Goal: Task Accomplishment & Management: Complete application form

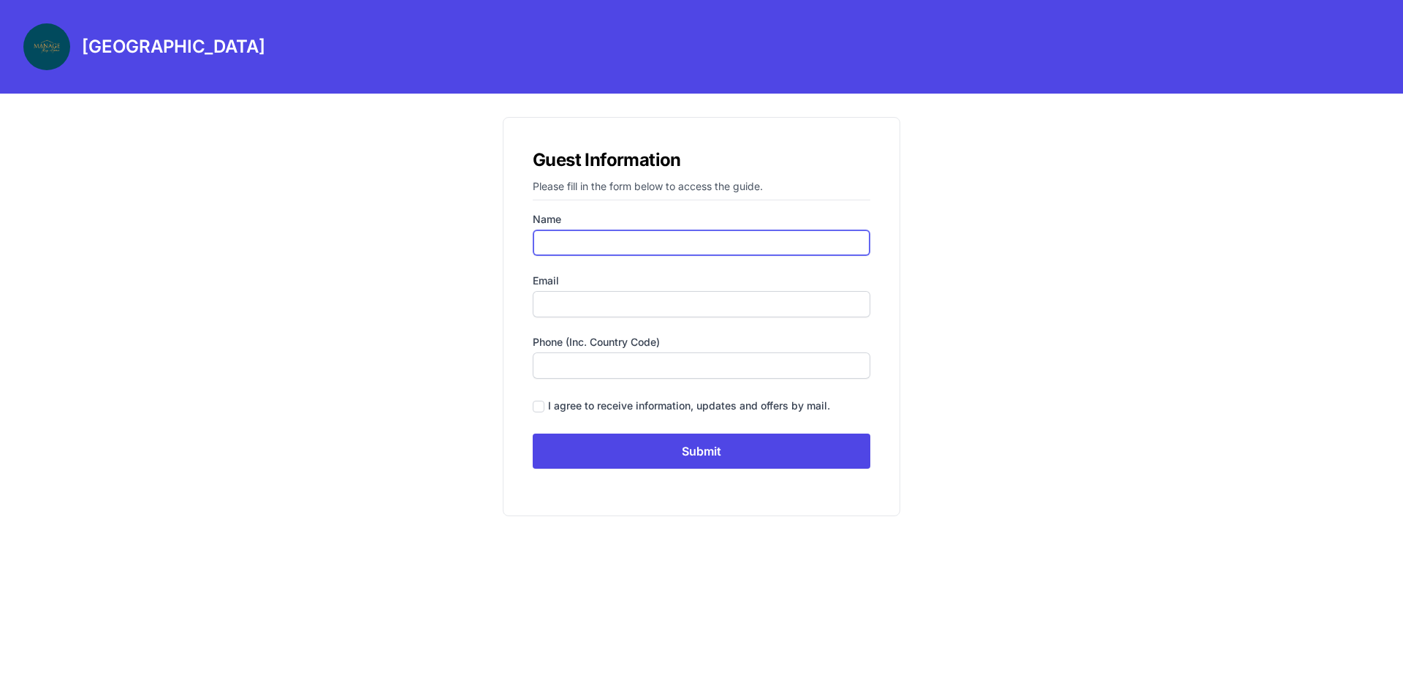
click at [618, 243] on input "Name" at bounding box center [702, 242] width 338 height 26
type input "[PERSON_NAME]"
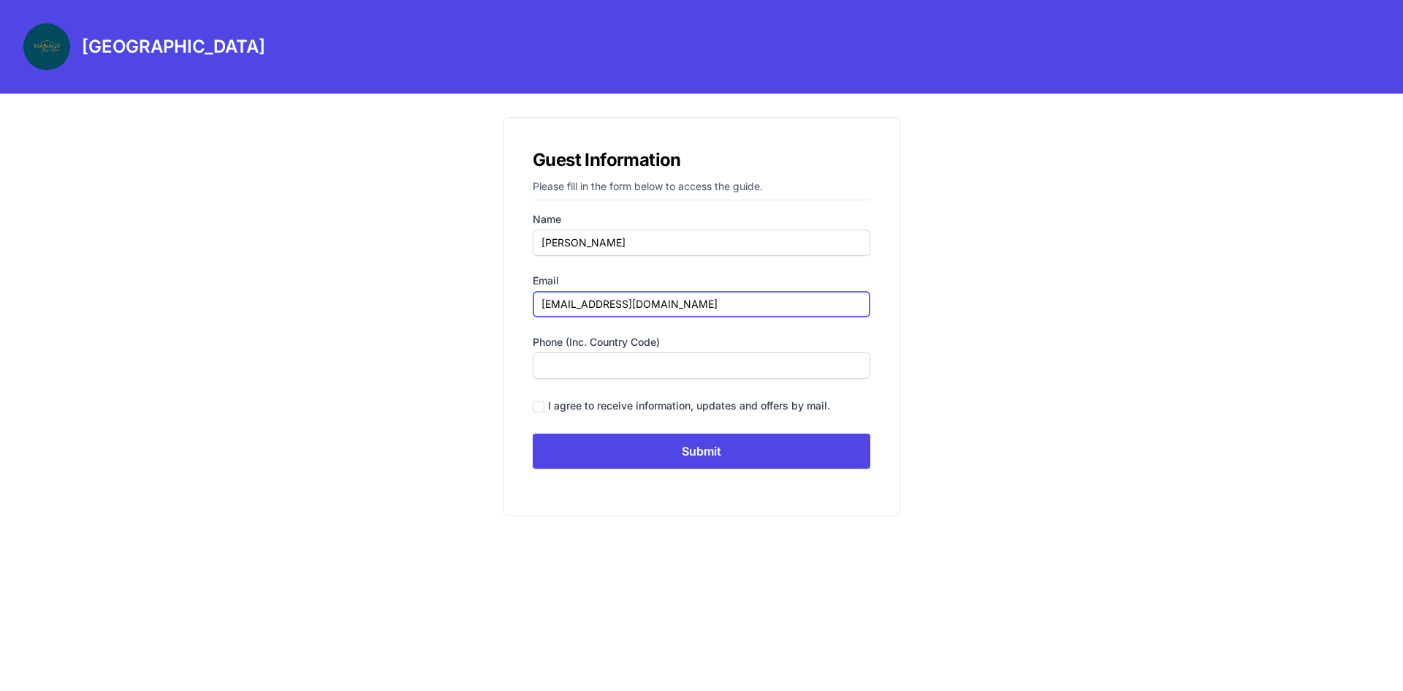
type input "[EMAIL_ADDRESS][DOMAIN_NAME]"
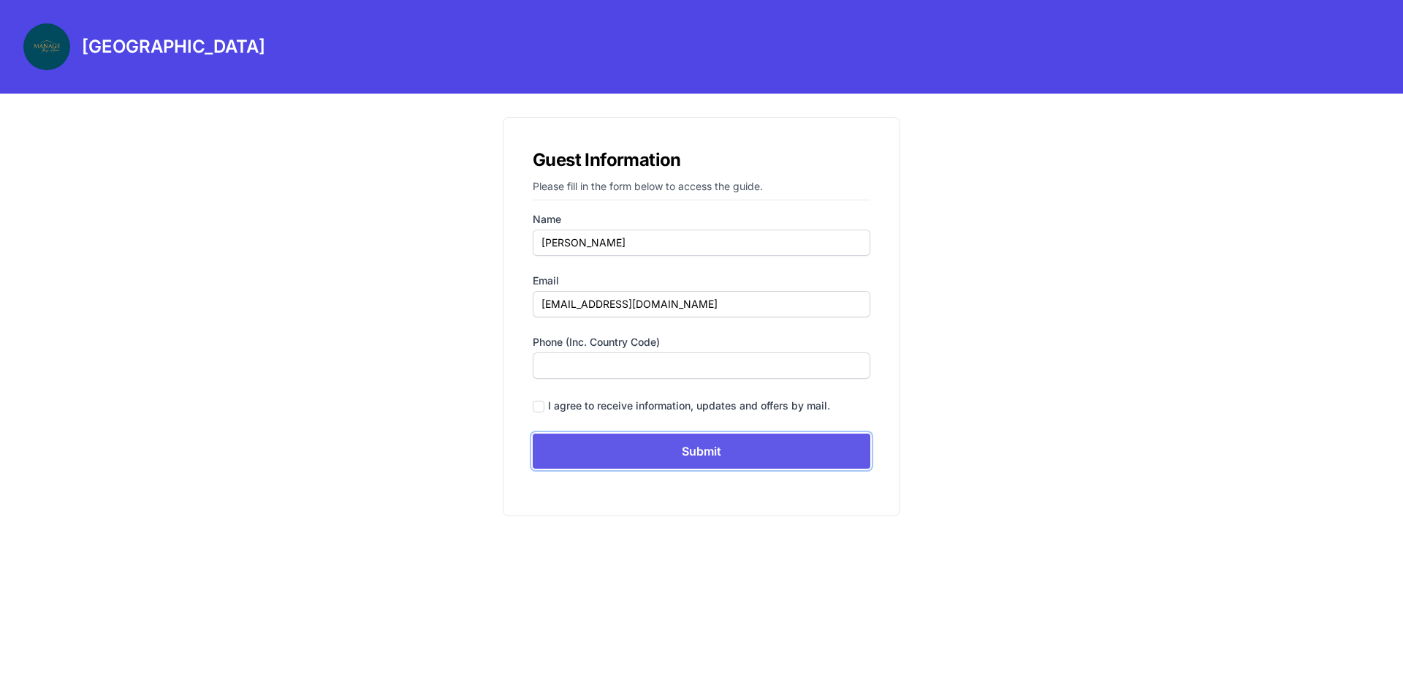
click at [617, 465] on input "Submit" at bounding box center [702, 450] width 338 height 35
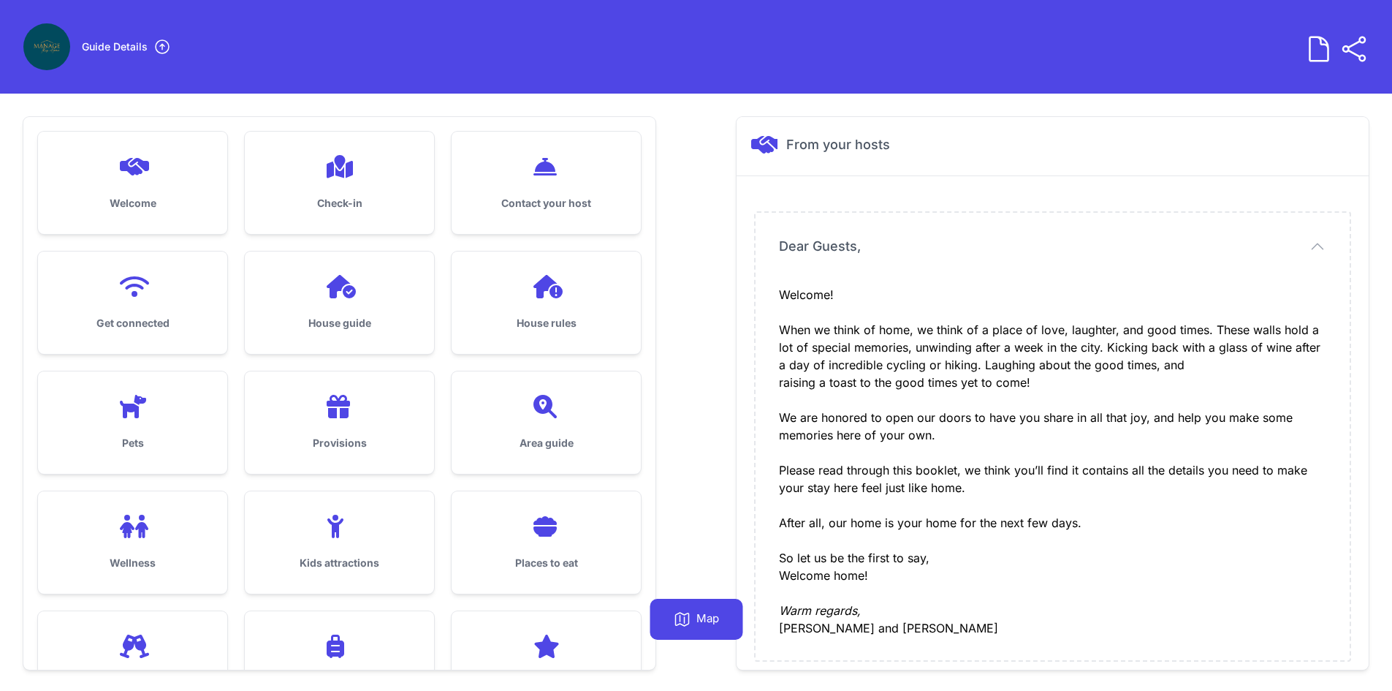
click at [553, 411] on icon at bounding box center [546, 406] width 35 height 23
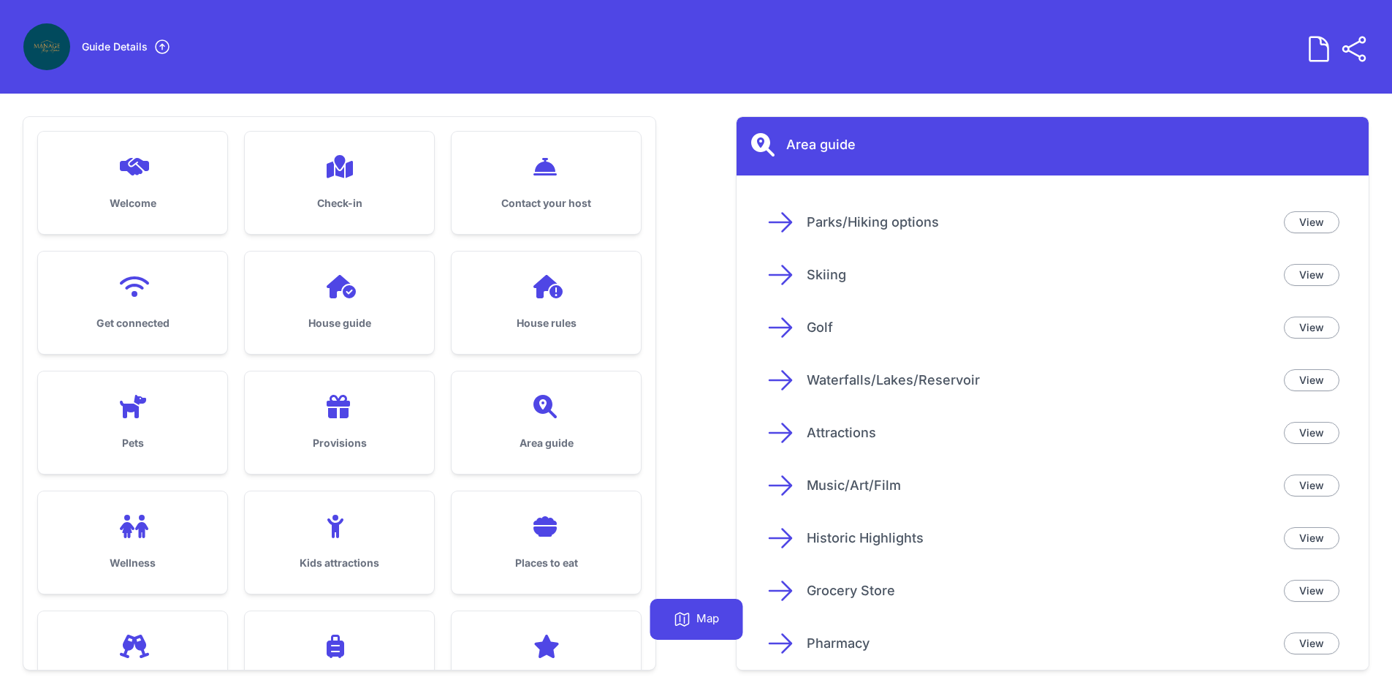
click at [631, 258] on div "House rules" at bounding box center [546, 302] width 189 height 102
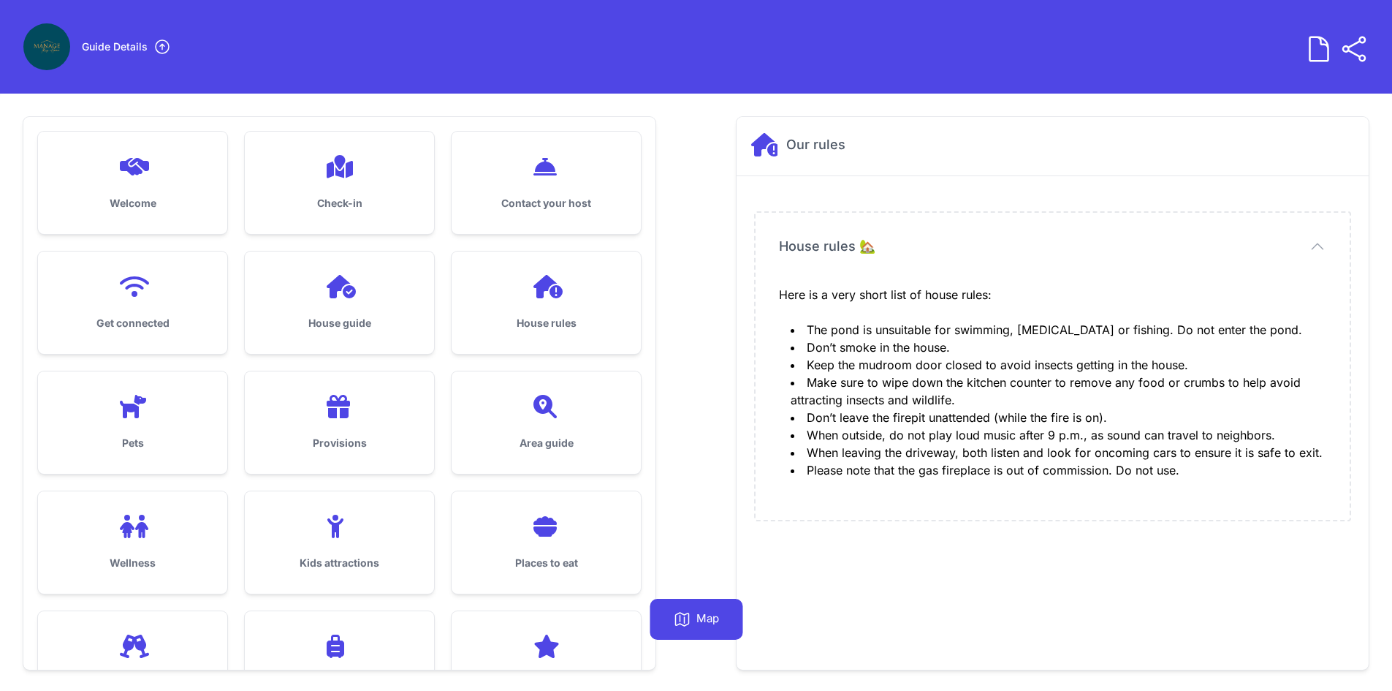
click at [708, 258] on div "Welcome Check-in Contact your host Get connected House guide Pets" at bounding box center [695, 393] width 1345 height 552
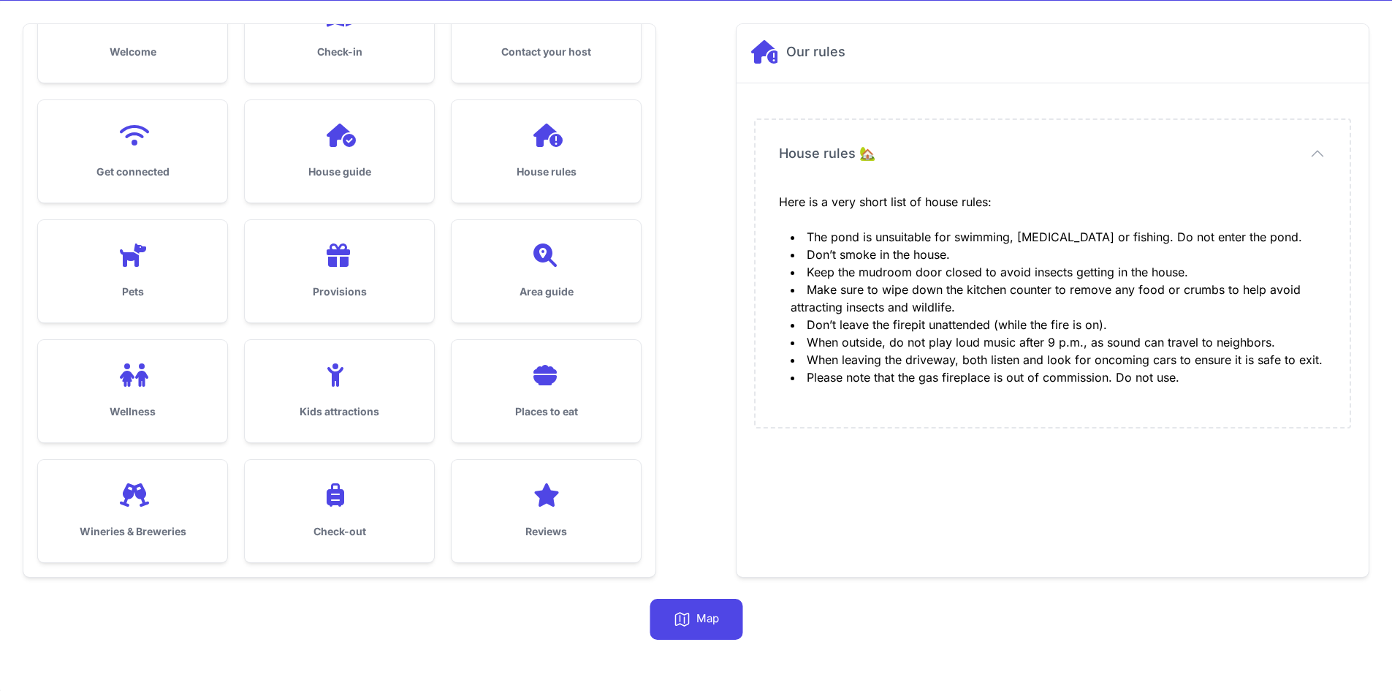
scroll to position [94, 0]
click at [111, 257] on div at bounding box center [132, 254] width 142 height 23
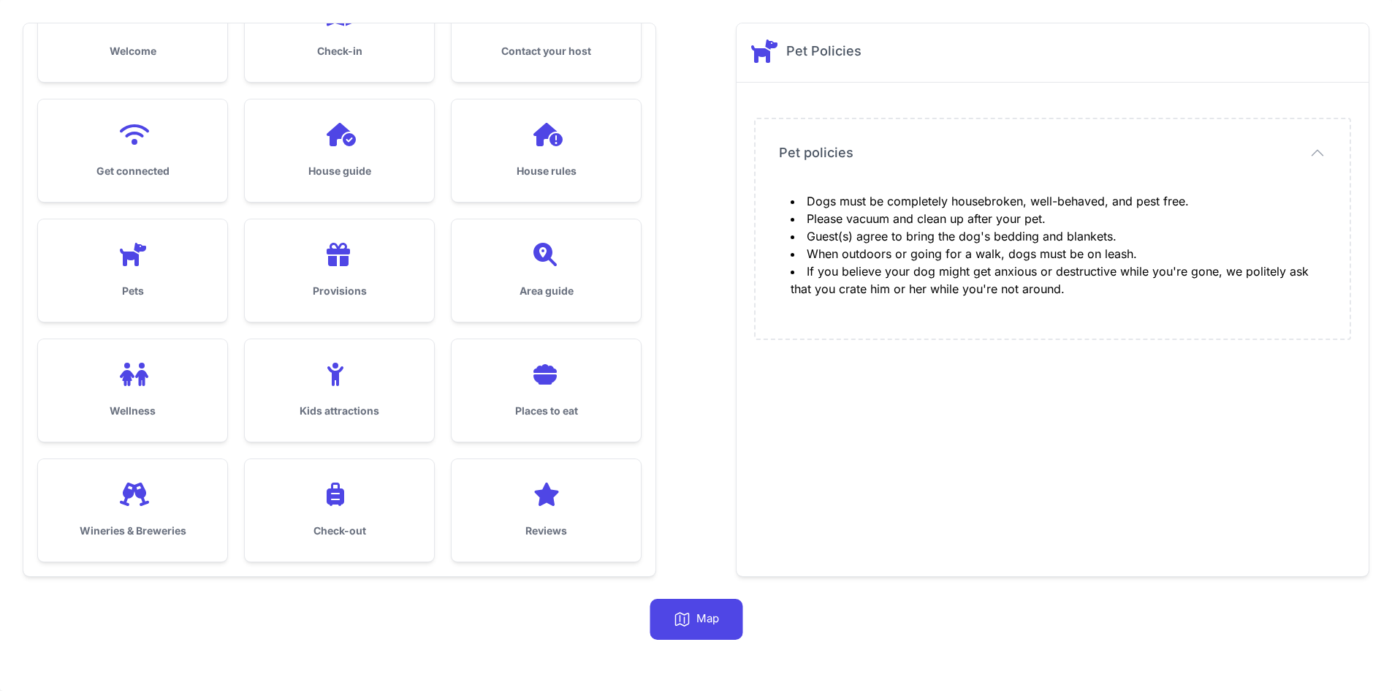
click at [463, 509] on div "Reviews" at bounding box center [546, 510] width 189 height 102
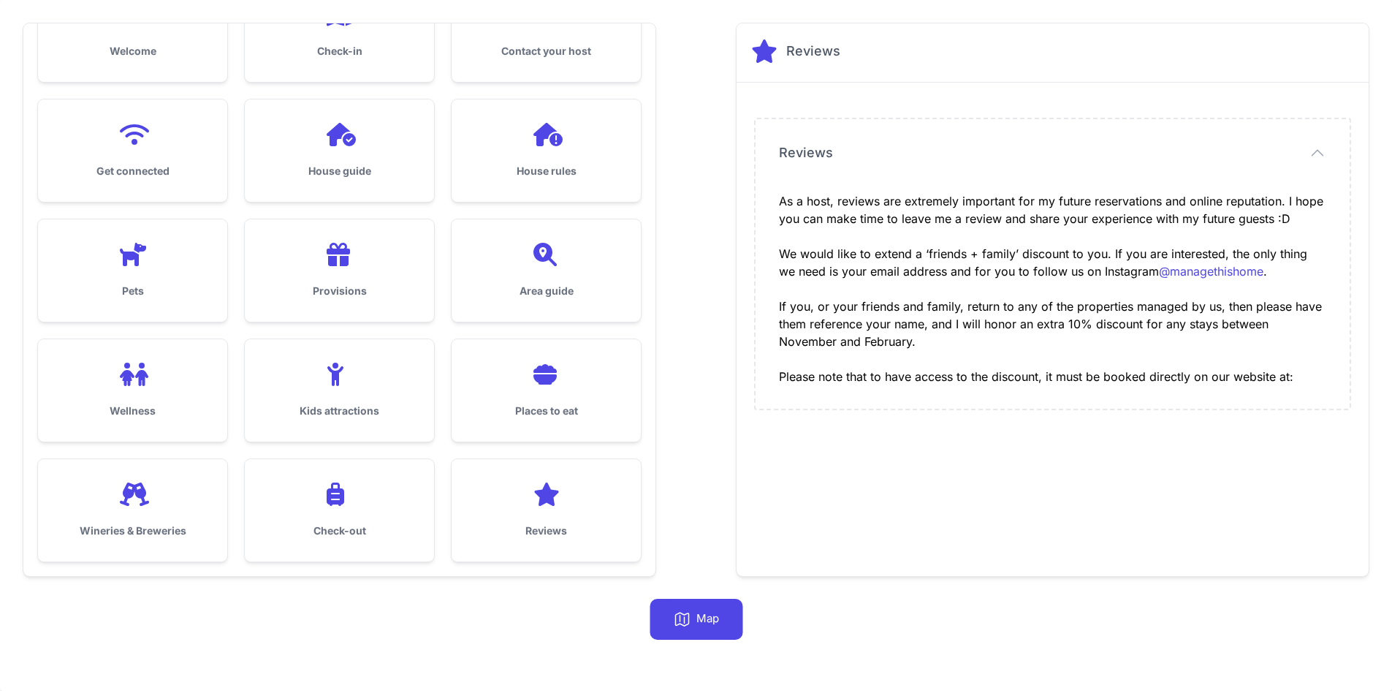
click at [180, 482] on div "Wineries & Breweries" at bounding box center [132, 510] width 189 height 102
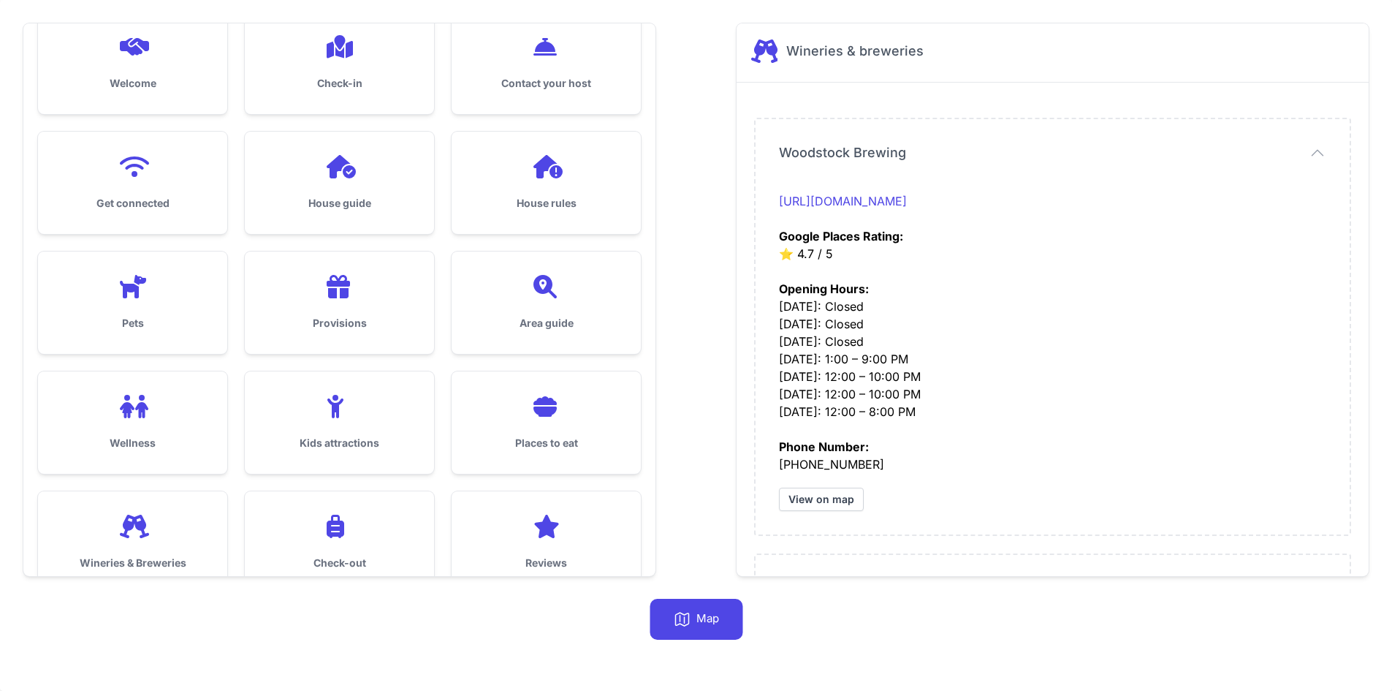
scroll to position [0, 0]
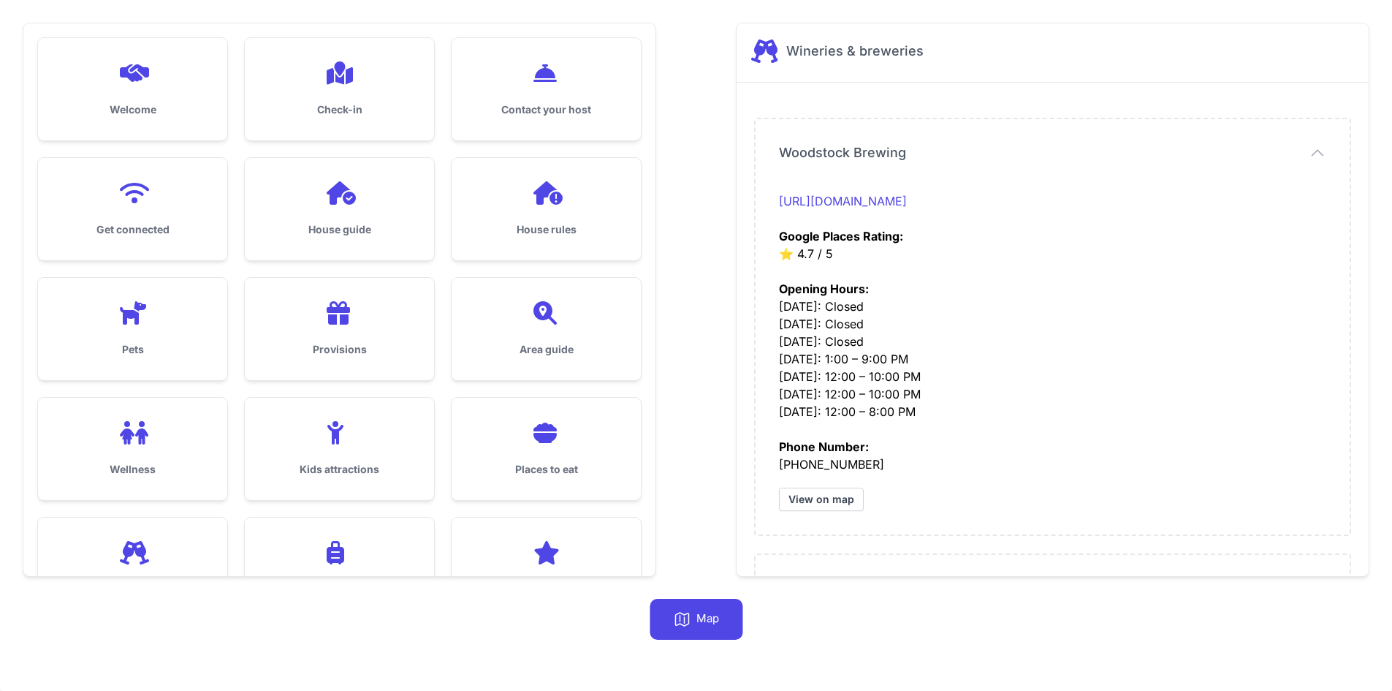
click at [387, 349] on h3 "Provisions" at bounding box center [339, 349] width 142 height 15
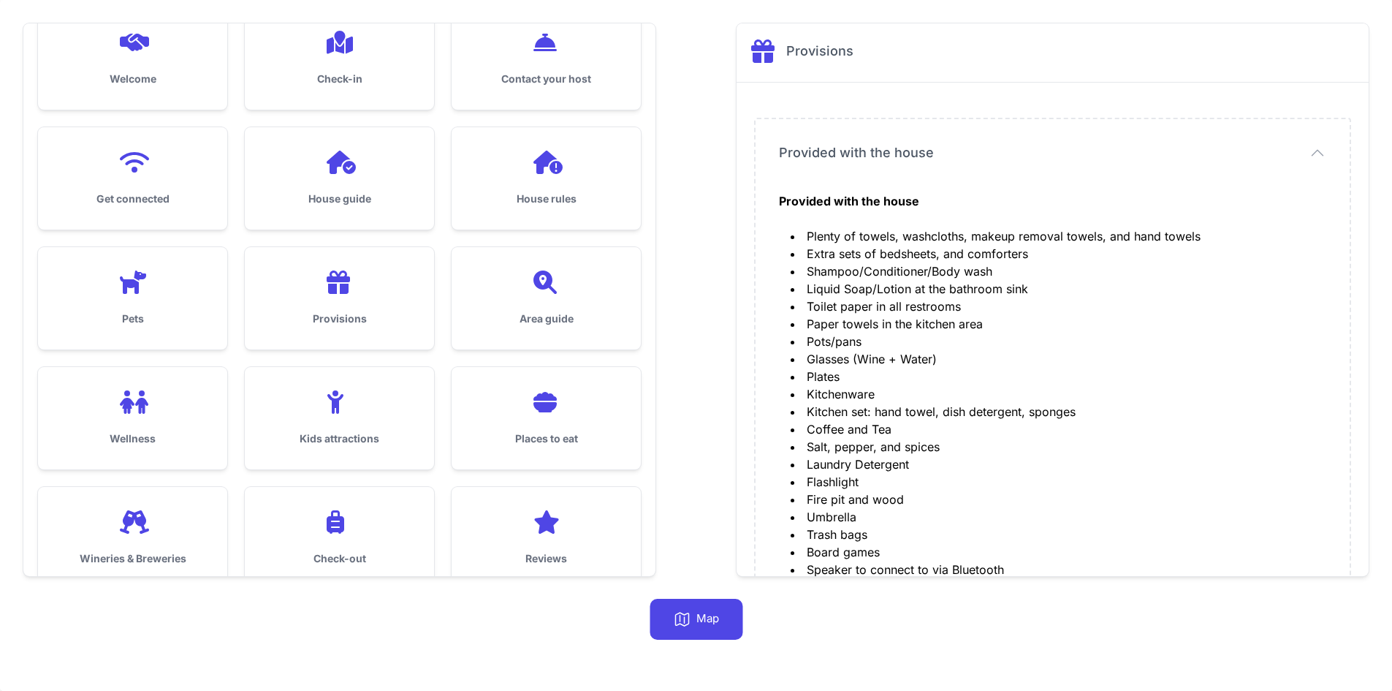
scroll to position [58, 0]
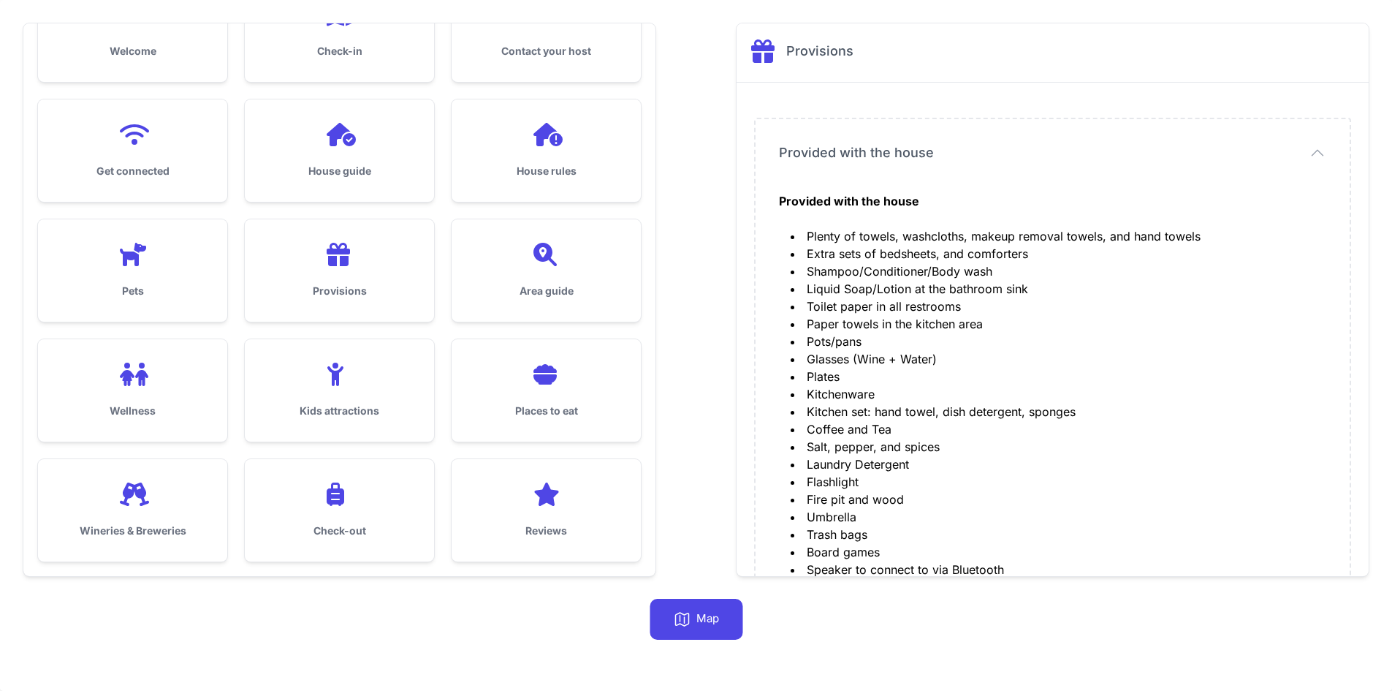
click at [151, 370] on div at bounding box center [132, 373] width 142 height 23
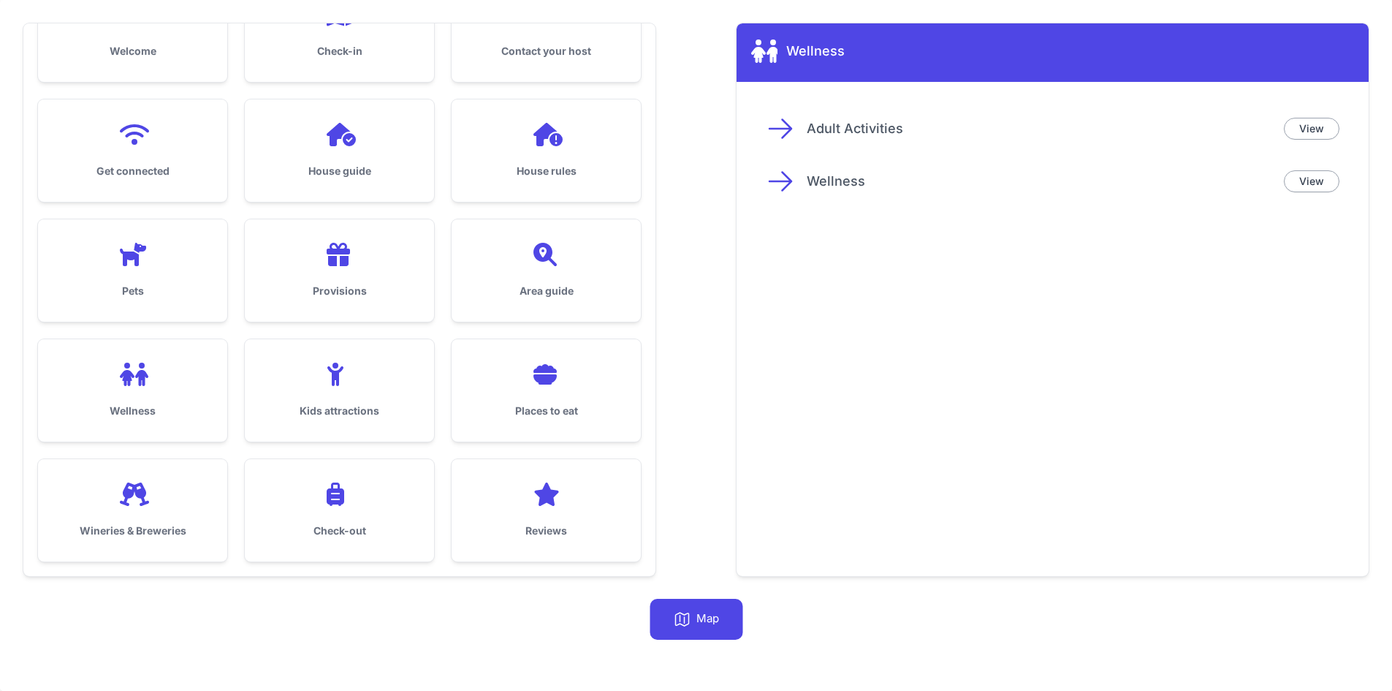
click at [389, 395] on div "Kids attractions" at bounding box center [339, 390] width 189 height 102
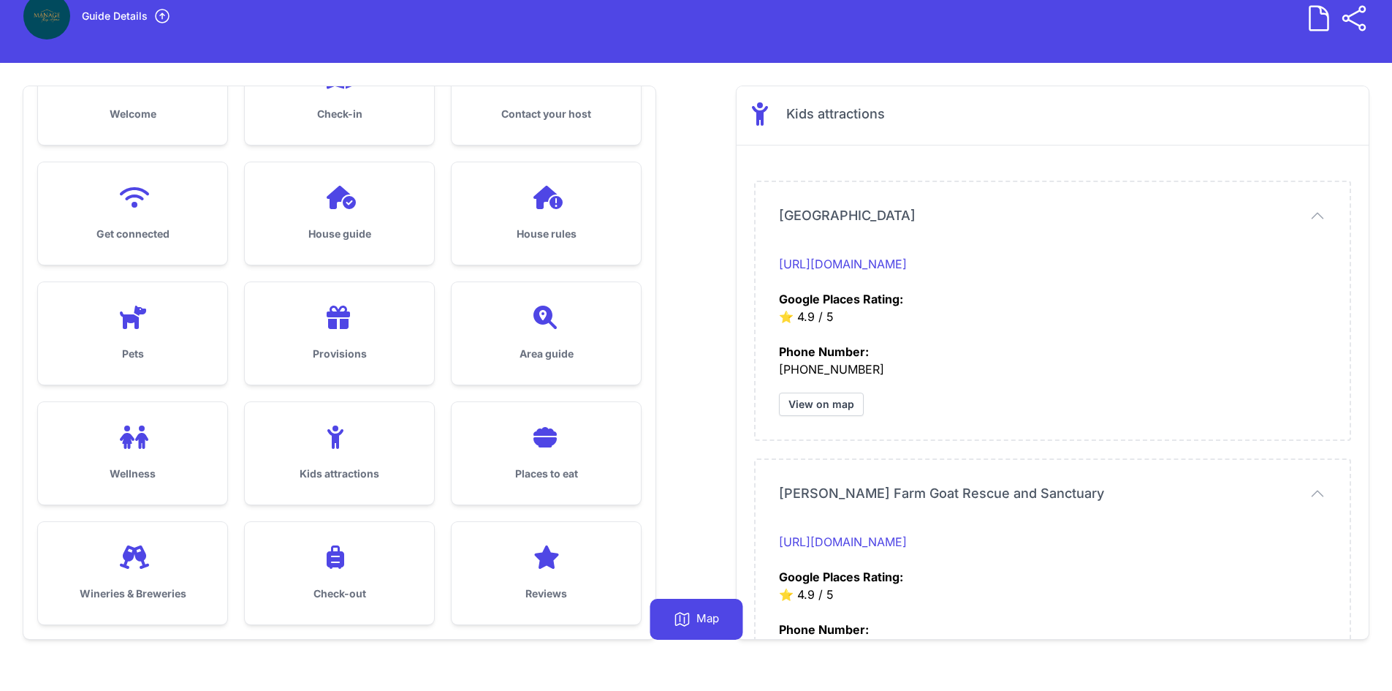
scroll to position [0, 0]
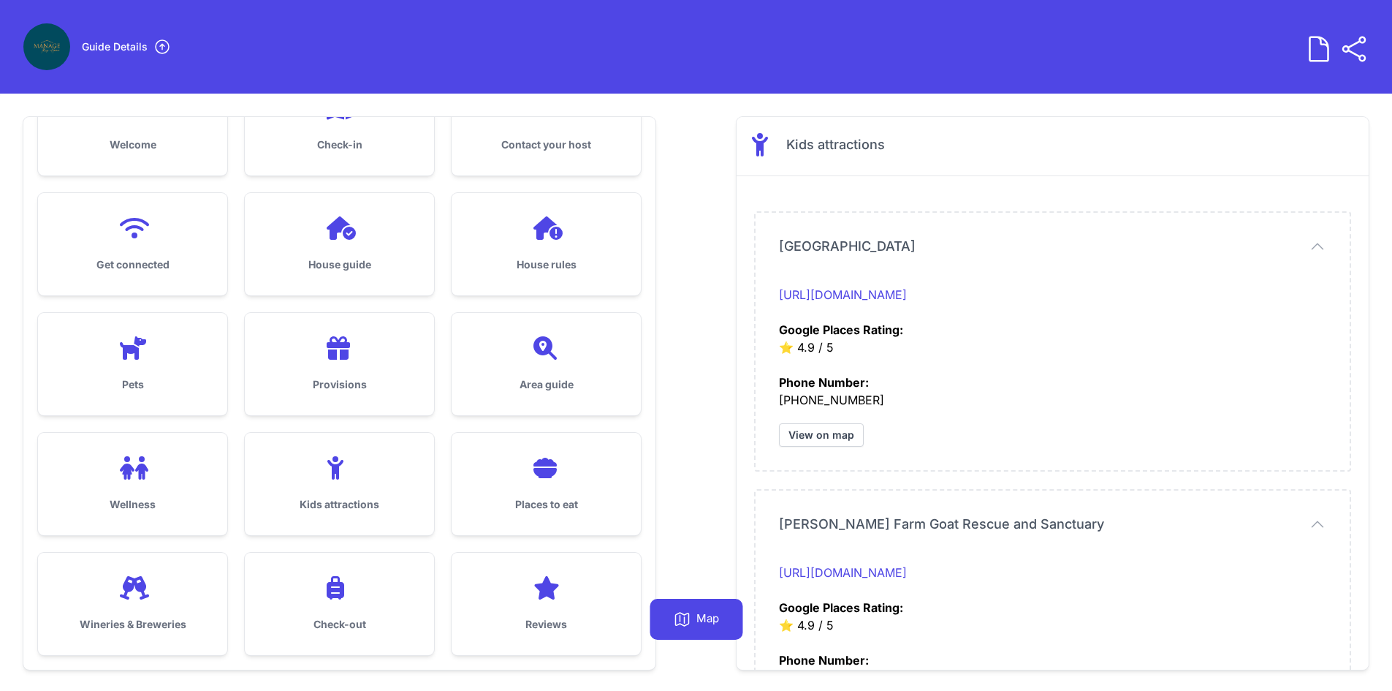
click at [1323, 46] on icon at bounding box center [1318, 48] width 29 height 29
drag, startPoint x: 1024, startPoint y: 38, endPoint x: 1041, endPoint y: 40, distance: 16.2
click at [1025, 38] on div "Guide Details Guide Link Copy the link below to share with other guests. [URL][…" at bounding box center [695, 46] width 1345 height 47
click at [1318, 48] on icon at bounding box center [1319, 49] width 22 height 22
